Goal: Task Accomplishment & Management: Manage account settings

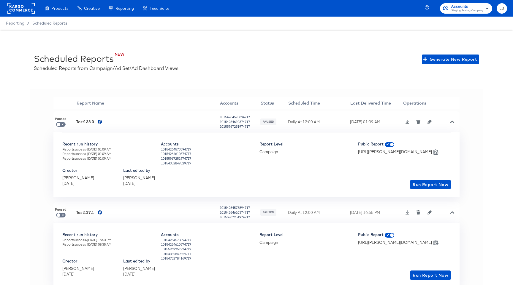
scroll to position [89, 0]
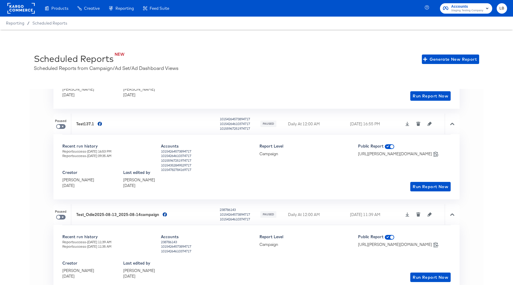
click at [18, 7] on rect at bounding box center [20, 8] width 27 height 11
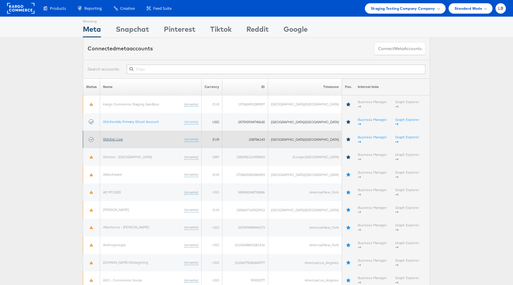
click at [116, 137] on link "Stitcher Live" at bounding box center [113, 139] width 20 height 4
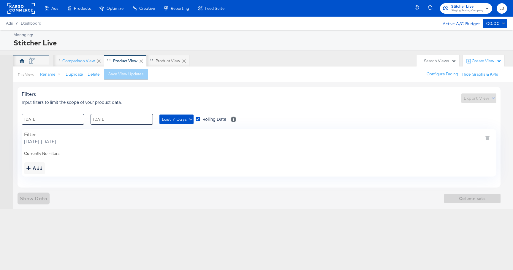
click at [29, 62] on div "LB" at bounding box center [31, 62] width 5 height 6
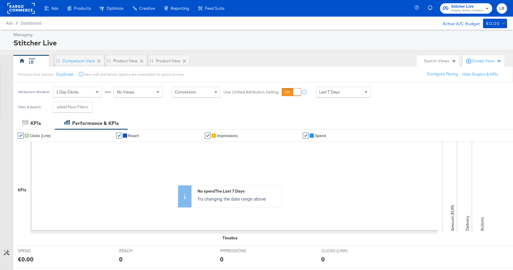
click at [30, 11] on rect at bounding box center [20, 8] width 27 height 11
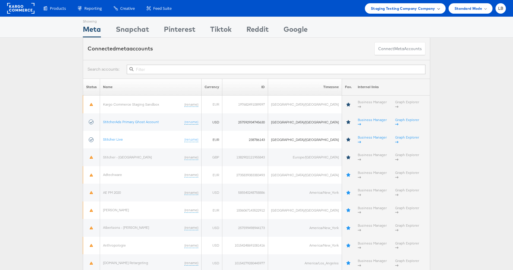
click at [412, 8] on span "Staging Testing Company Company" at bounding box center [403, 8] width 64 height 6
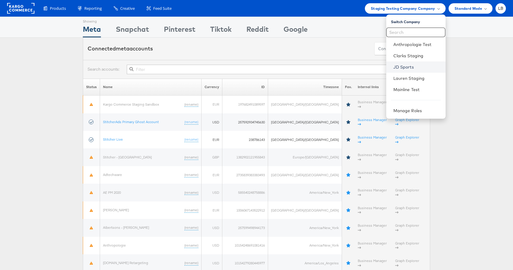
click at [411, 67] on link "JD Sports" at bounding box center [416, 67] width 47 height 6
